Goal: Find specific page/section: Find specific page/section

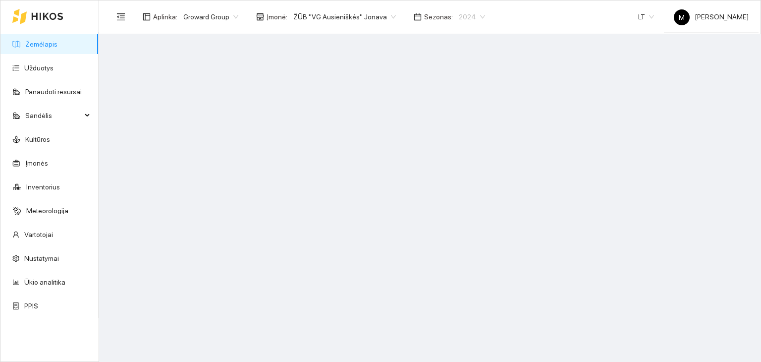
click at [459, 20] on span "2024" at bounding box center [472, 16] width 26 height 15
click at [456, 127] on div "2026" at bounding box center [458, 131] width 25 height 11
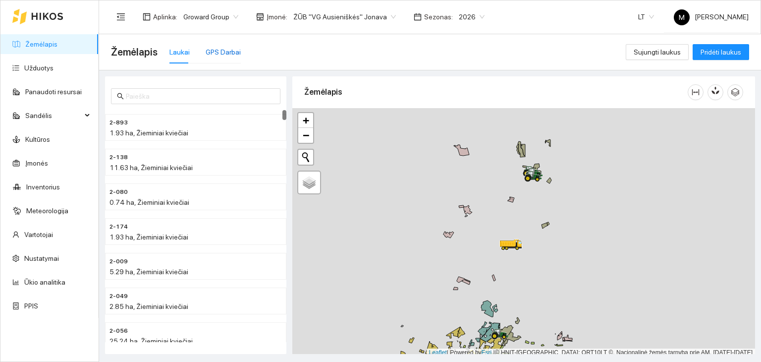
click at [220, 51] on div "GPS Darbai" at bounding box center [223, 52] width 35 height 11
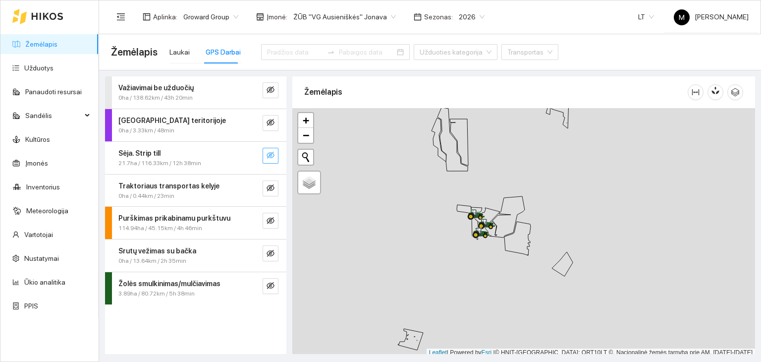
click at [266, 157] on button "button" at bounding box center [271, 156] width 16 height 16
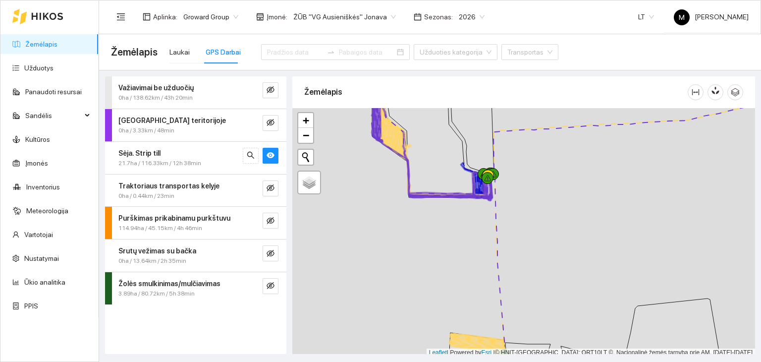
scroll to position [2, 0]
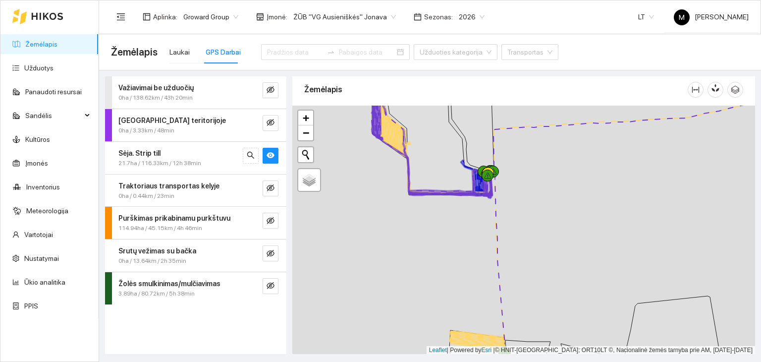
click at [478, 184] on icon at bounding box center [450, 182] width 83 height 26
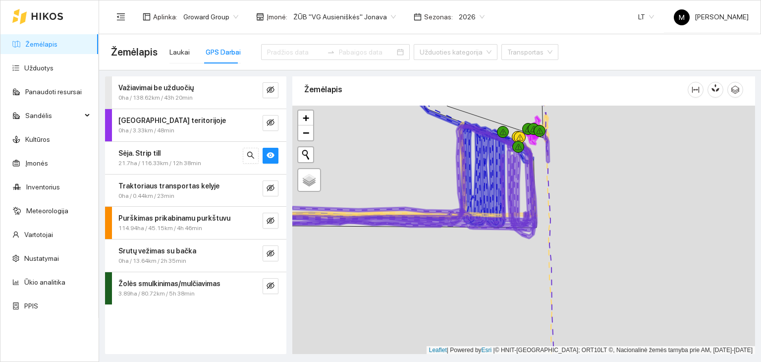
click at [488, 184] on icon at bounding box center [389, 174] width 289 height 106
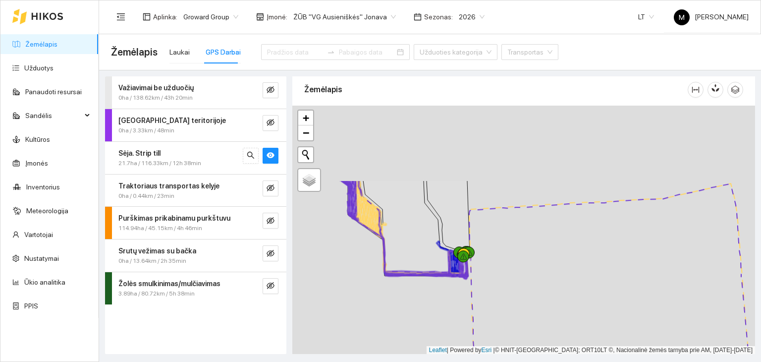
drag, startPoint x: 492, startPoint y: 202, endPoint x: 451, endPoint y: 309, distance: 114.5
click at [451, 309] on div at bounding box center [523, 230] width 463 height 249
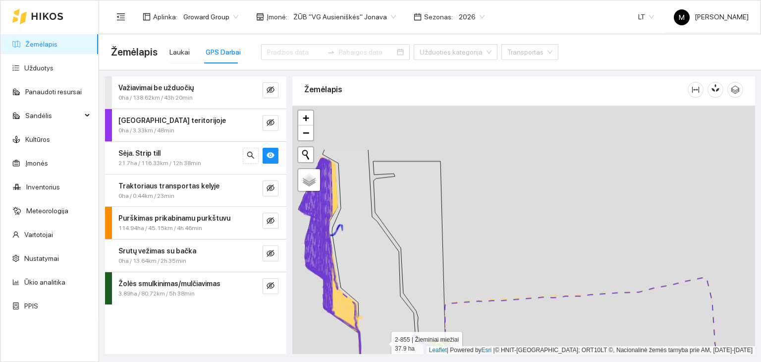
drag, startPoint x: 340, startPoint y: 272, endPoint x: 383, endPoint y: 337, distance: 78.5
click at [383, 337] on icon at bounding box center [383, 259] width 121 height 220
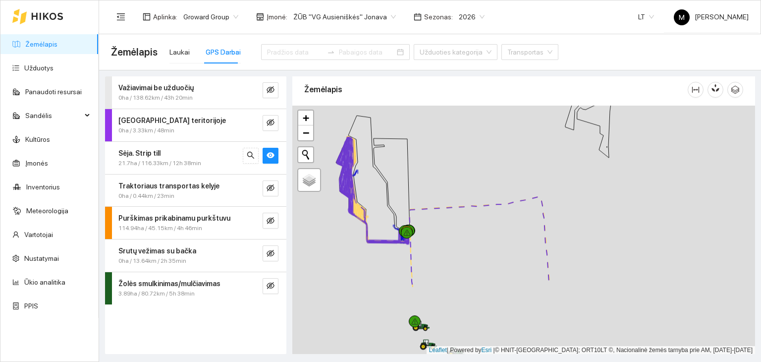
drag, startPoint x: 458, startPoint y: 337, endPoint x: 428, endPoint y: 245, distance: 97.2
click at [428, 245] on div at bounding box center [523, 230] width 463 height 249
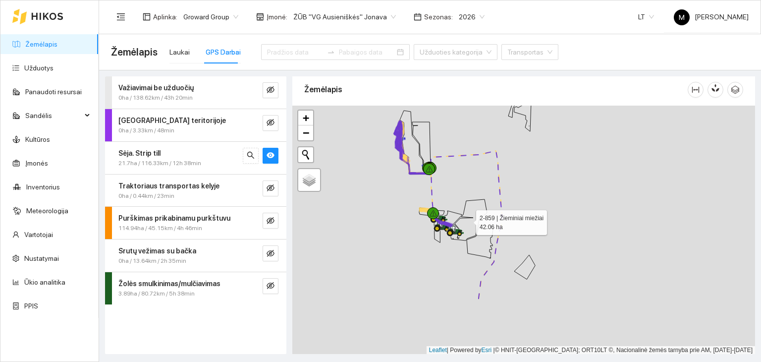
drag, startPoint x: 464, startPoint y: 289, endPoint x: 467, endPoint y: 221, distance: 68.0
click at [467, 221] on icon at bounding box center [467, 219] width 40 height 41
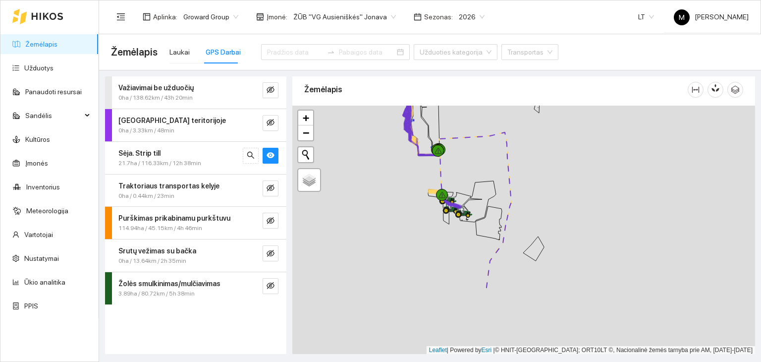
drag, startPoint x: 591, startPoint y: 296, endPoint x: 535, endPoint y: 210, distance: 102.1
click at [535, 210] on div at bounding box center [523, 230] width 463 height 249
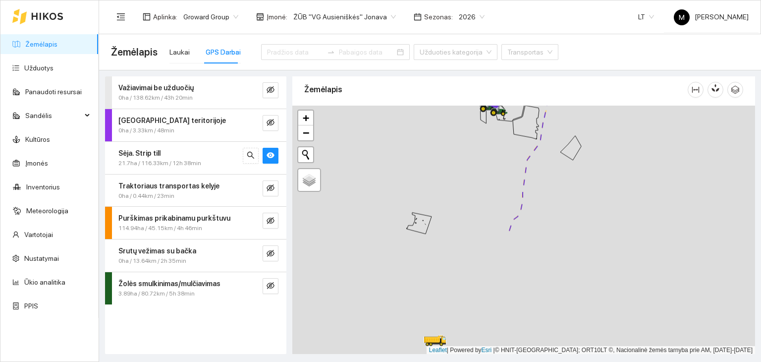
drag, startPoint x: 601, startPoint y: 302, endPoint x: 553, endPoint y: 189, distance: 122.8
click at [554, 170] on div at bounding box center [523, 230] width 463 height 249
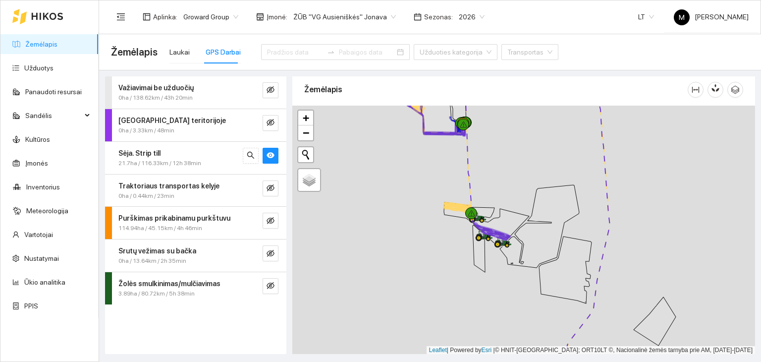
drag, startPoint x: 540, startPoint y: 156, endPoint x: 533, endPoint y: 196, distance: 41.2
click at [533, 196] on div at bounding box center [523, 230] width 463 height 249
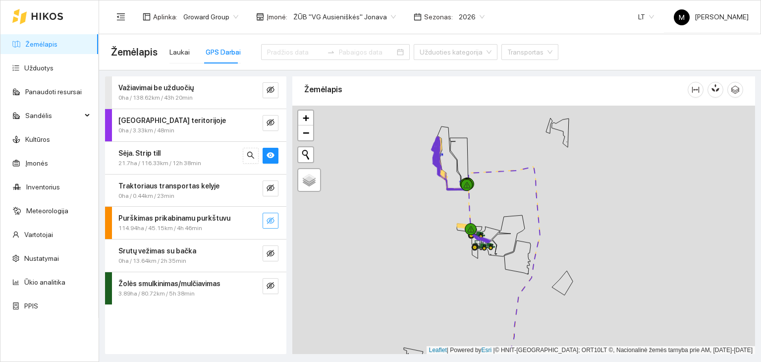
click at [272, 219] on icon "eye-invisible" at bounding box center [271, 221] width 8 height 8
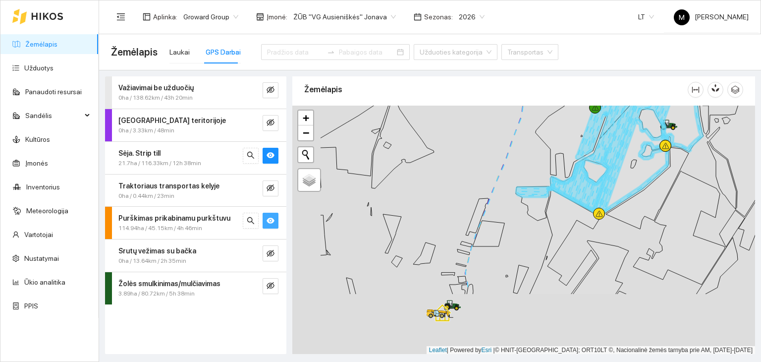
drag, startPoint x: 420, startPoint y: 273, endPoint x: 495, endPoint y: 187, distance: 113.5
click at [495, 187] on icon at bounding box center [527, 193] width 122 height 202
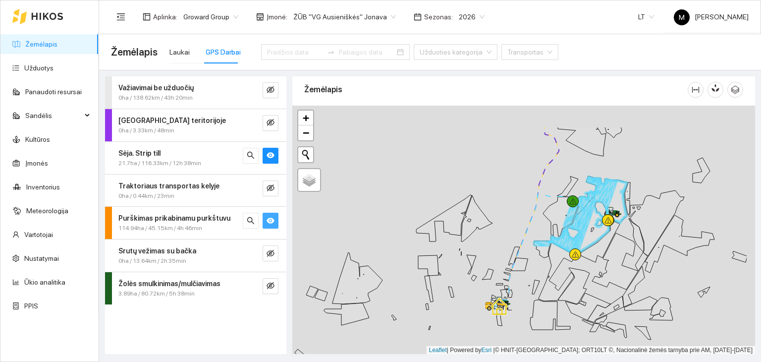
drag, startPoint x: 669, startPoint y: 183, endPoint x: 614, endPoint y: 228, distance: 71.4
click at [614, 228] on icon at bounding box center [599, 241] width 42 height 41
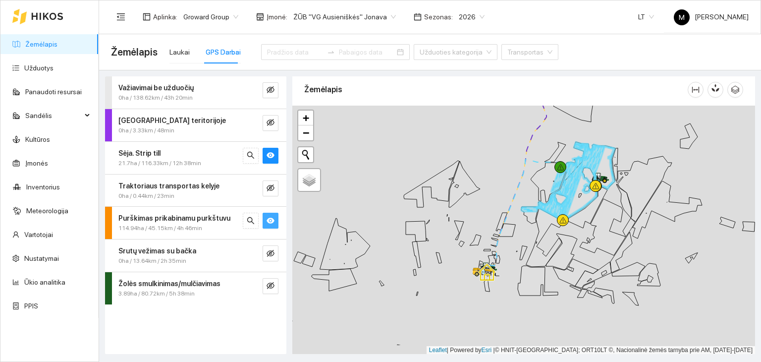
drag, startPoint x: 593, startPoint y: 253, endPoint x: 608, endPoint y: 226, distance: 30.7
click at [608, 226] on icon at bounding box center [587, 207] width 42 height 41
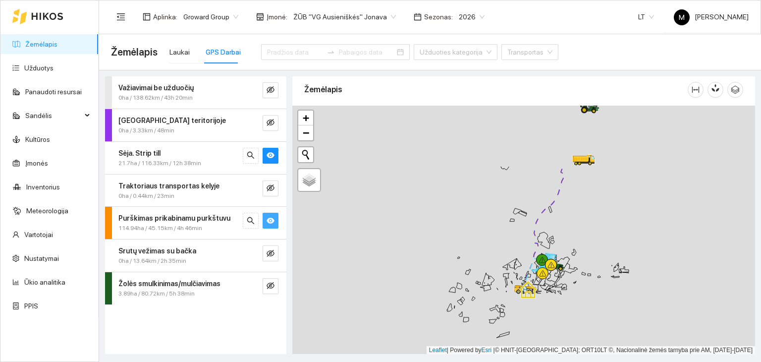
drag, startPoint x: 674, startPoint y: 187, endPoint x: 584, endPoint y: 273, distance: 124.1
click at [584, 273] on icon at bounding box center [584, 273] width 4 height 3
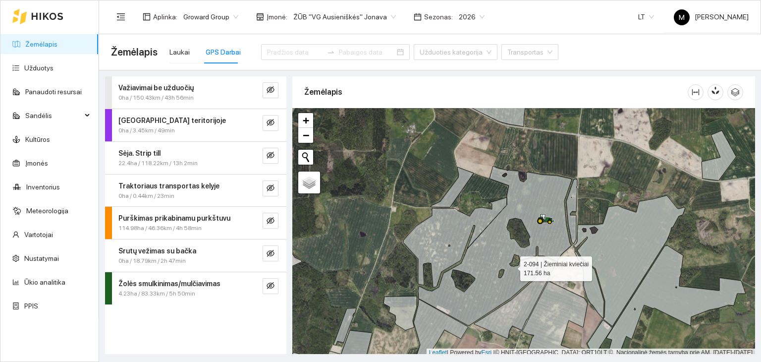
scroll to position [2, 0]
